Goal: Task Accomplishment & Management: Use online tool/utility

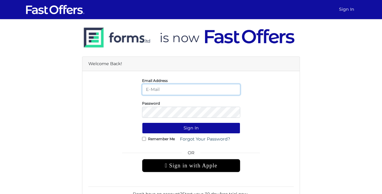
type input "ingpaulrealtor@gmail.com"
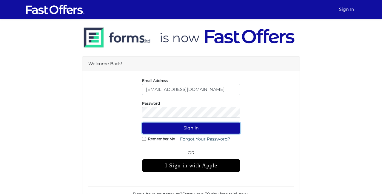
click at [194, 128] on button "Sign In" at bounding box center [191, 127] width 98 height 11
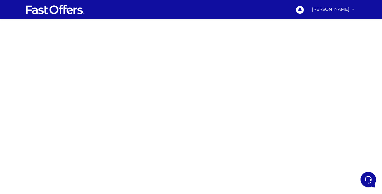
click at [309, 111] on div at bounding box center [191, 168] width 382 height 299
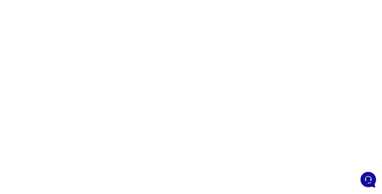
scroll to position [63, 0]
